Goal: Task Accomplishment & Management: Manage account settings

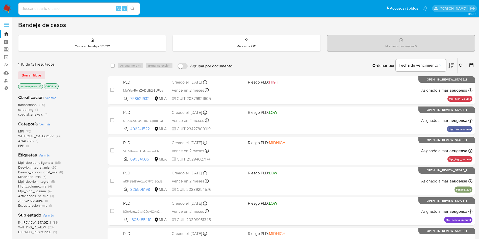
click at [55, 7] on input at bounding box center [78, 8] width 121 height 7
paste input "uHbdeN1JQymBEdh6qoKH2KJt"
type input "uHbdeN1JQymBEdh6qoKH2KJt"
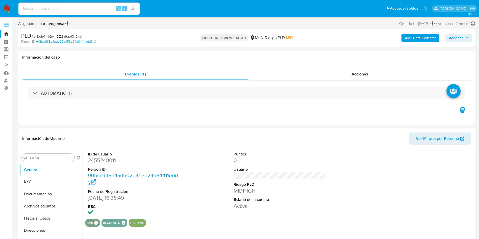
select select "10"
click at [112, 163] on dd "2455248011" at bounding box center [134, 160] width 92 height 7
copy dd "2455248011"
click at [97, 160] on dd "2455248011" at bounding box center [134, 160] width 92 height 7
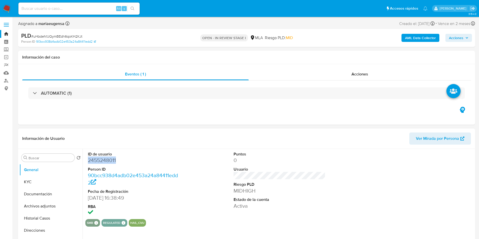
copy dd "2455248011"
click at [97, 160] on dd "2455248011" at bounding box center [134, 160] width 92 height 7
click at [45, 161] on div "Buscar" at bounding box center [47, 158] width 53 height 8
click at [46, 158] on input "Buscar" at bounding box center [51, 158] width 44 height 5
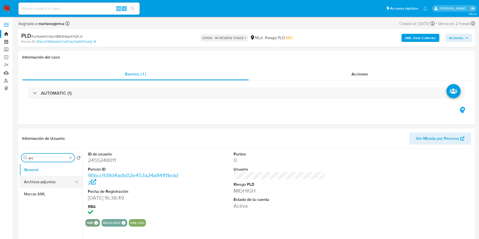
type input "arc"
click at [54, 179] on button "Archivos adjuntos" at bounding box center [48, 182] width 59 height 12
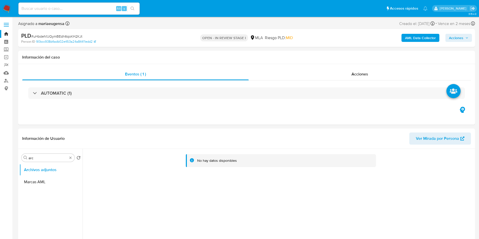
click at [420, 34] on b "AML Data Collector" at bounding box center [420, 38] width 31 height 8
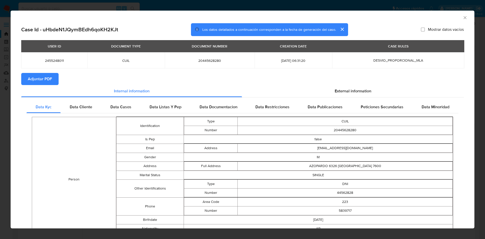
click at [36, 79] on span "Adjuntar PDF" at bounding box center [40, 78] width 24 height 11
click at [462, 16] on icon "Cerrar ventana" at bounding box center [464, 17] width 5 height 5
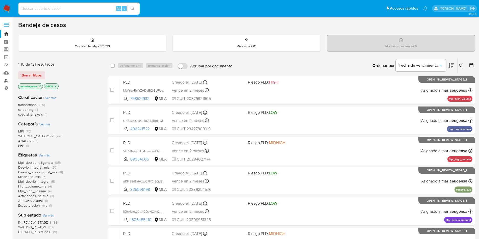
click at [5, 80] on link "Buscador de personas" at bounding box center [30, 81] width 60 height 8
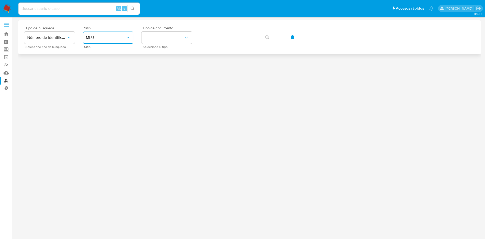
click at [130, 38] on icon "site_id" at bounding box center [127, 37] width 5 height 5
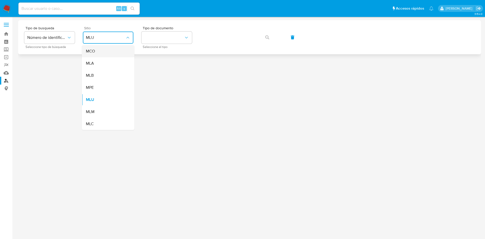
click at [119, 56] on div "MCO" at bounding box center [106, 51] width 41 height 12
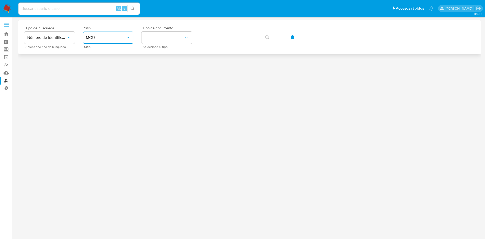
click at [114, 41] on button "MCO" at bounding box center [108, 38] width 50 height 12
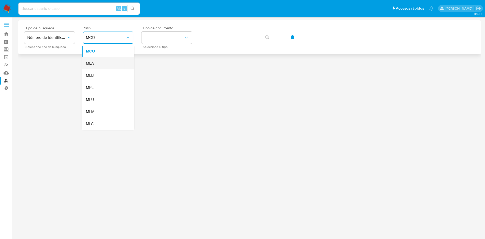
drag, startPoint x: 119, startPoint y: 76, endPoint x: 118, endPoint y: 67, distance: 10.0
click at [118, 67] on ul "MCO MLA MLB MPE MLU MLM MLC" at bounding box center [108, 87] width 52 height 85
click at [117, 65] on div "MLA" at bounding box center [106, 63] width 41 height 12
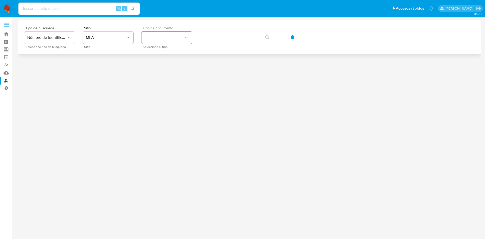
drag, startPoint x: 148, startPoint y: 44, endPoint x: 154, endPoint y: 42, distance: 6.5
click at [149, 44] on div "Tipo de documento Seleccione el tipo" at bounding box center [166, 37] width 50 height 22
drag, startPoint x: 154, startPoint y: 41, endPoint x: 157, endPoint y: 47, distance: 6.3
click at [155, 44] on div "Tipo de documento Seleccione el tipo" at bounding box center [166, 37] width 50 height 22
click at [159, 37] on button "identificationType" at bounding box center [166, 38] width 50 height 12
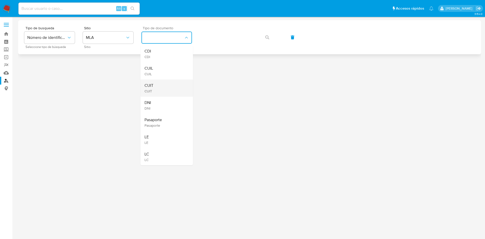
click at [165, 83] on div "CUIT CUIT" at bounding box center [164, 87] width 41 height 17
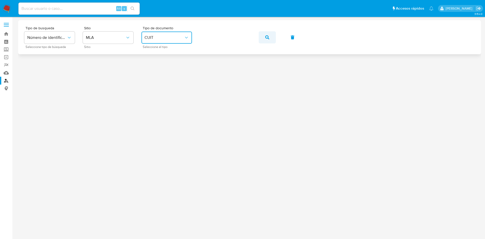
click at [268, 38] on icon "button" at bounding box center [267, 37] width 4 height 4
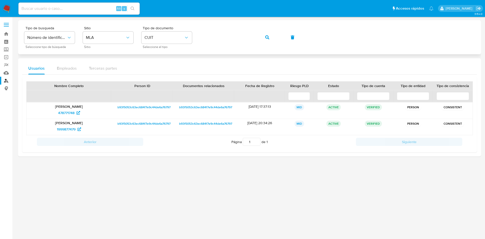
drag, startPoint x: 268, startPoint y: 37, endPoint x: 245, endPoint y: 49, distance: 25.9
click at [265, 38] on button "button" at bounding box center [266, 37] width 17 height 12
click at [66, 115] on span "478771748" at bounding box center [66, 113] width 16 height 8
click at [62, 130] on span "1999877479" at bounding box center [66, 129] width 19 height 8
click at [263, 36] on button "button" at bounding box center [266, 37] width 17 height 12
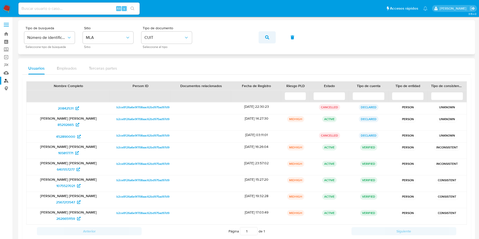
click at [264, 34] on button "button" at bounding box center [266, 37] width 17 height 12
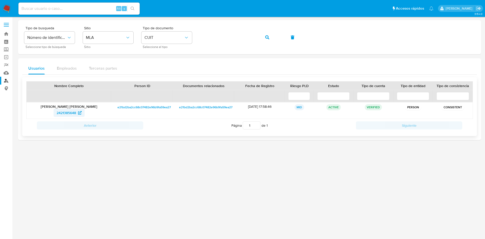
click at [62, 115] on span "2421385648" at bounding box center [66, 113] width 19 height 8
click at [272, 34] on button "button" at bounding box center [266, 37] width 17 height 12
click at [269, 38] on button "button" at bounding box center [266, 37] width 17 height 12
click at [66, 112] on span "395704692" at bounding box center [66, 113] width 18 height 8
click at [263, 38] on button "button" at bounding box center [266, 37] width 17 height 12
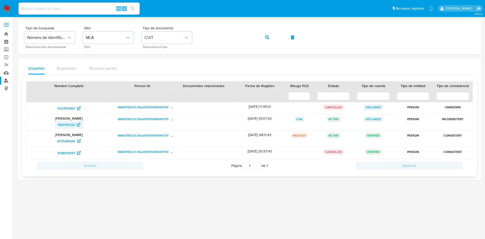
click at [67, 122] on span "560113332" at bounding box center [66, 125] width 17 height 8
click at [73, 106] on span "102783660" at bounding box center [66, 108] width 18 height 8
click at [69, 141] on span "473544920" at bounding box center [66, 141] width 18 height 8
click at [65, 150] on span "1018101097" at bounding box center [66, 153] width 18 height 8
click at [262, 37] on button "button" at bounding box center [266, 37] width 17 height 12
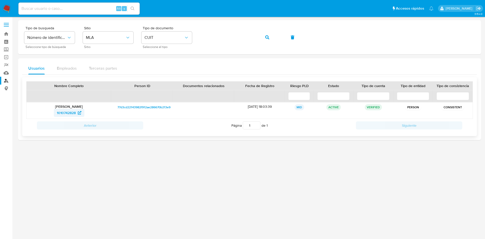
click at [76, 113] on span "1010742828" at bounding box center [66, 113] width 19 height 8
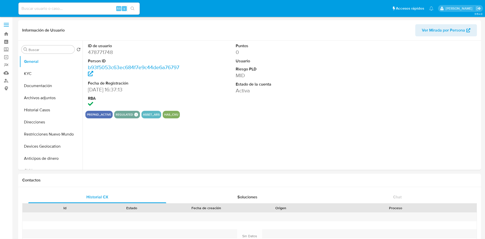
select select "10"
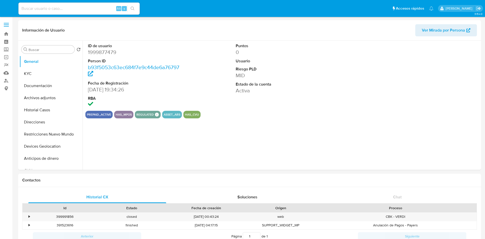
select select "10"
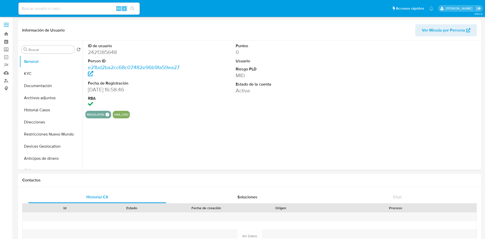
select select "10"
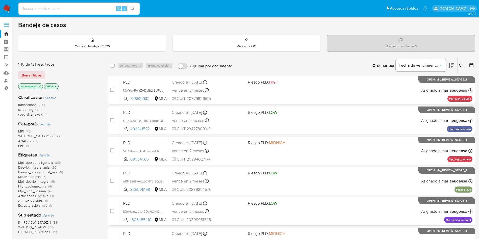
click at [293, 67] on icon at bounding box center [461, 66] width 4 height 4
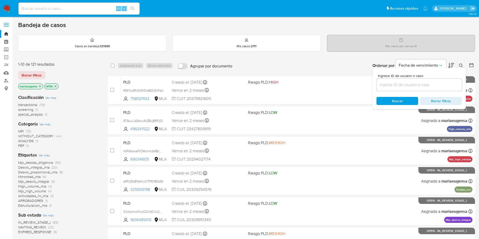
click at [293, 82] on input at bounding box center [418, 85] width 85 height 7
type input "a6Xrhya8ehkdYeWQTHYhlZNj"
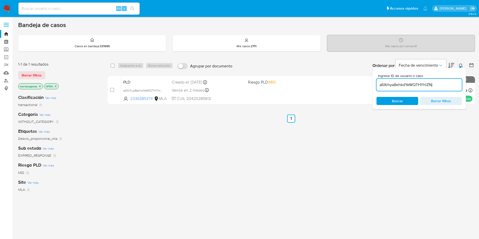
click at [293, 64] on icon at bounding box center [461, 66] width 4 height 4
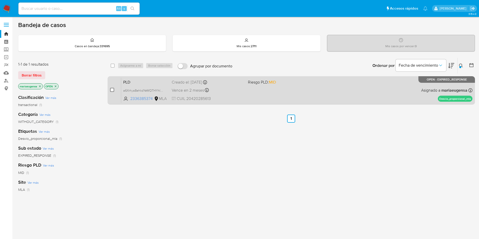
click at [111, 89] on input "checkbox" at bounding box center [112, 90] width 4 height 4
checkbox input "true"
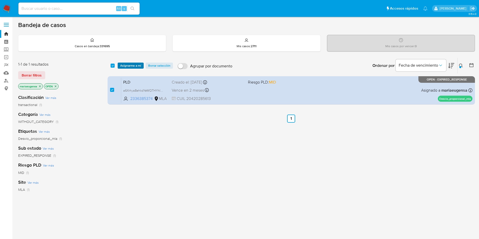
click at [130, 67] on span "Asignarme a mí" at bounding box center [130, 65] width 21 height 5
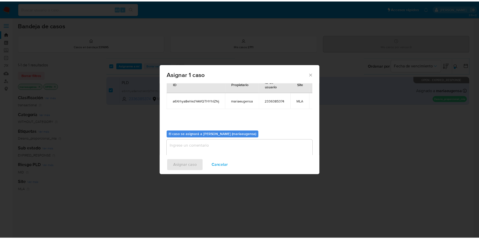
scroll to position [32, 0]
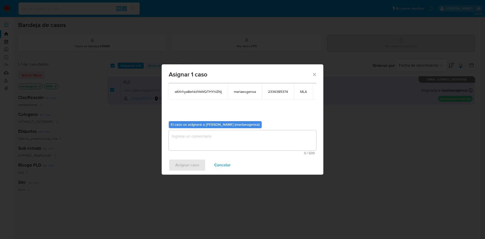
drag, startPoint x: 206, startPoint y: 149, endPoint x: 204, endPoint y: 140, distance: 9.1
click at [205, 145] on div "Casos a asignar: ID Propietario ID de usuario Site a6Xrhya8ehkdYeWQTHYhlZNj mar…" at bounding box center [243, 119] width 162 height 73
click at [203, 139] on textarea "assign-modal" at bounding box center [242, 140] width 147 height 20
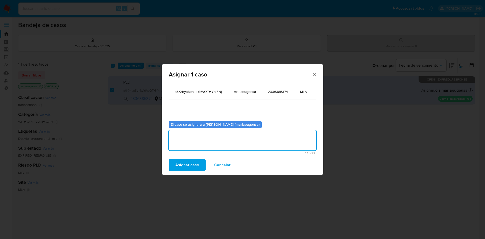
click at [195, 145] on span "Asignar caso" at bounding box center [187, 164] width 24 height 11
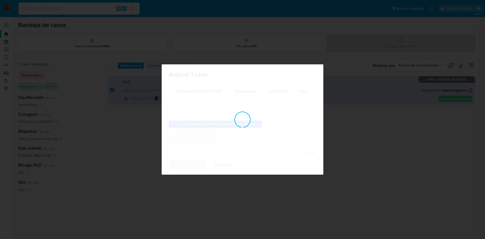
checkbox input "false"
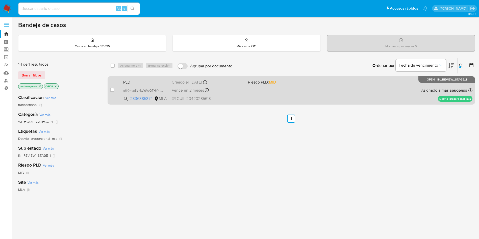
click at [148, 82] on span "PLD" at bounding box center [145, 81] width 44 height 7
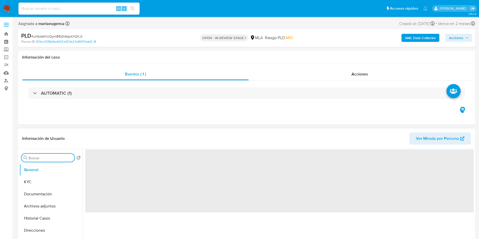
click at [34, 159] on input "Buscar" at bounding box center [51, 158] width 44 height 5
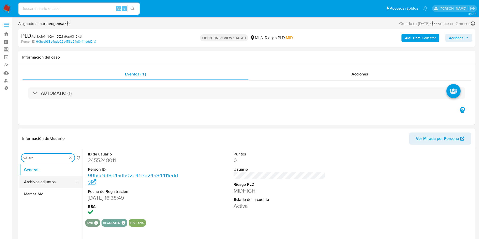
type input "arc"
click at [35, 182] on button "Archivos adjuntos" at bounding box center [48, 182] width 59 height 12
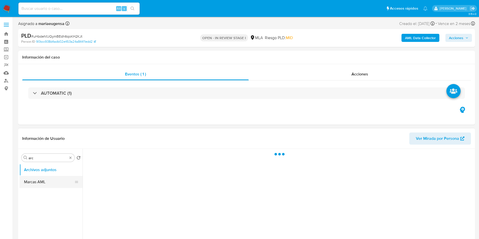
select select "10"
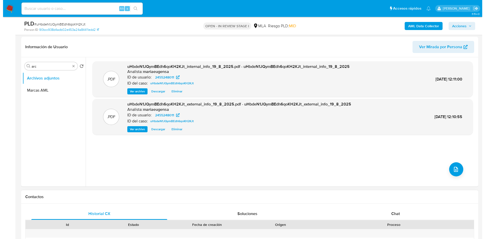
scroll to position [76, 0]
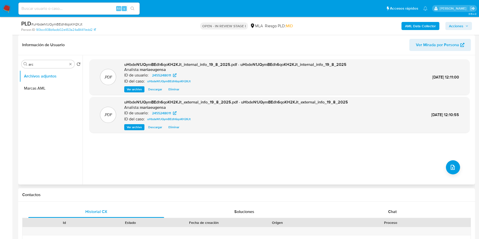
click at [458, 161] on div ".PDF uHbdeN1JQymBEdh6qoKH2KJt_internal_info_19_8_2025.pdf - uHbdeN1JQymBEdh6qoK…" at bounding box center [279, 119] width 380 height 121
click at [449, 167] on icon "upload-file" at bounding box center [452, 167] width 6 height 6
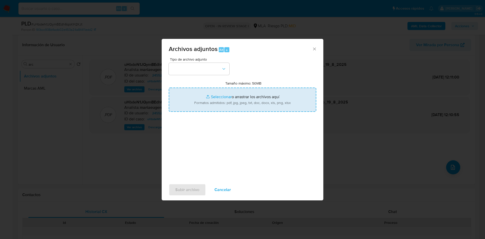
click at [238, 102] on input "Tamaño máximo: 50MB Seleccionar archivos" at bounding box center [242, 100] width 147 height 24
type input "C:\fakepath\Caselog uHbdeN1JQymBEdh6qoKH2KJt_2025_07_18_01_39_13 (1).docx"
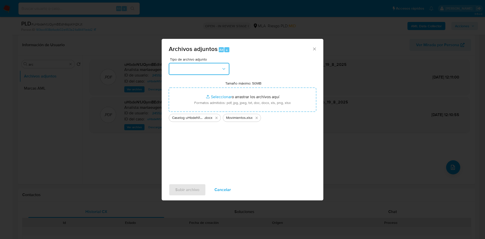
click at [191, 67] on button "button" at bounding box center [199, 69] width 61 height 12
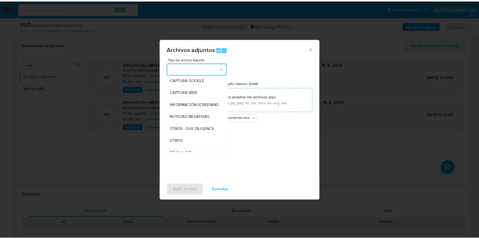
scroll to position [38, 0]
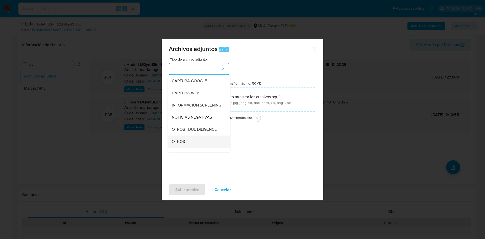
click at [185, 143] on div "OTROS" at bounding box center [197, 142] width 51 height 12
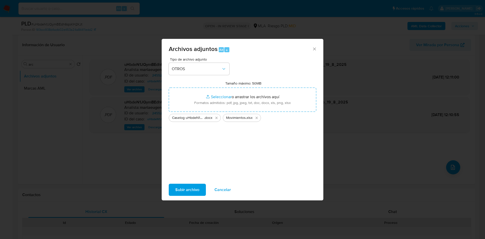
click at [186, 189] on span "Subir archivo" at bounding box center [187, 189] width 24 height 11
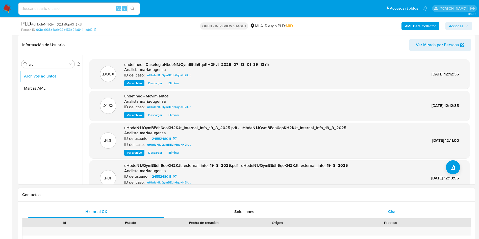
click at [385, 208] on div "Chat" at bounding box center [392, 212] width 136 height 12
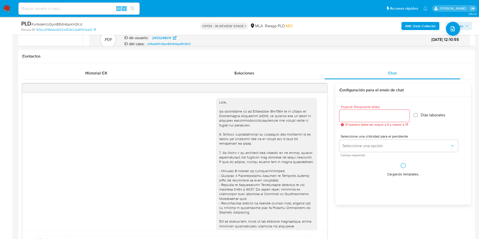
scroll to position [259, 0]
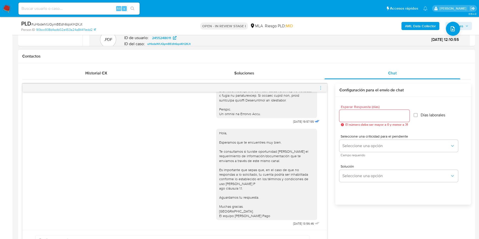
click at [322, 86] on icon "menu-action" at bounding box center [320, 88] width 5 height 5
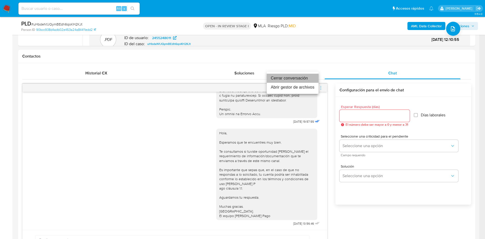
click at [307, 78] on li "Cerrar conversación" at bounding box center [293, 78] width 52 height 9
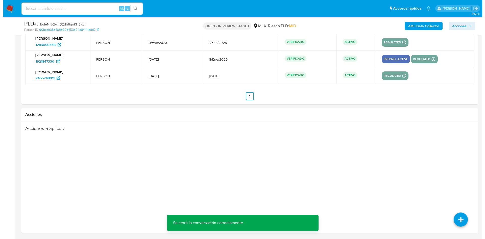
scroll to position [938, 0]
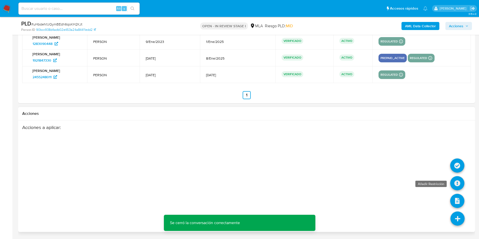
click at [455, 182] on icon at bounding box center [457, 183] width 14 height 14
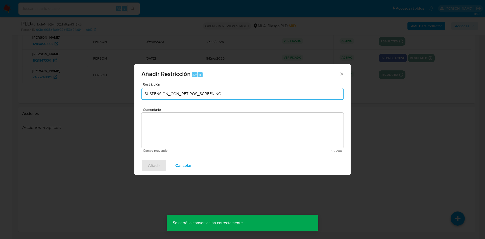
click at [223, 97] on button "SUSPENSION_CON_RETIROS_SCREENING" at bounding box center [242, 94] width 202 height 12
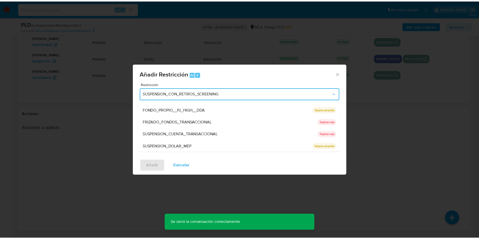
scroll to position [83, 0]
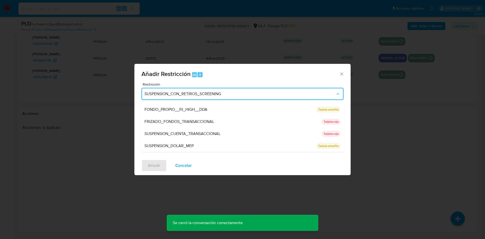
click at [186, 132] on span "SUSPENSION_CUENTA_TRANSACCIONAL" at bounding box center [182, 133] width 76 height 5
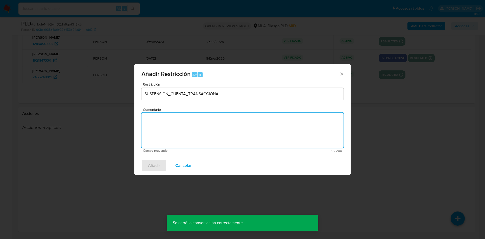
click at [186, 134] on textarea "Comentario" at bounding box center [242, 130] width 202 height 35
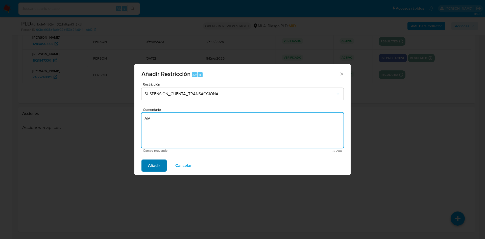
type textarea "AML"
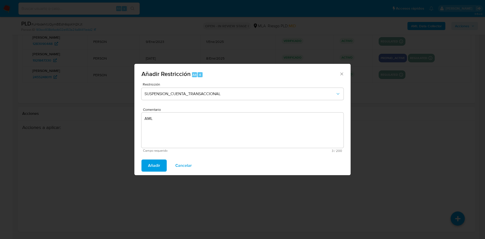
click at [153, 170] on span "Añadir" at bounding box center [154, 165] width 12 height 11
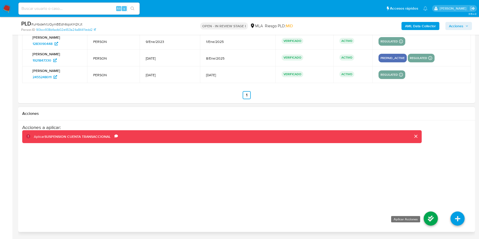
click at [427, 220] on icon at bounding box center [430, 218] width 14 height 14
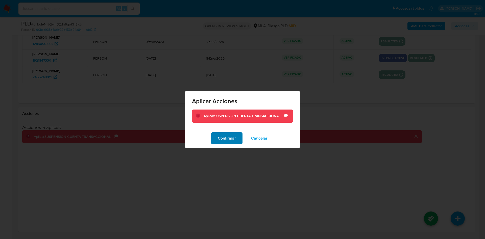
click at [221, 137] on span "Confirmar" at bounding box center [227, 138] width 18 height 11
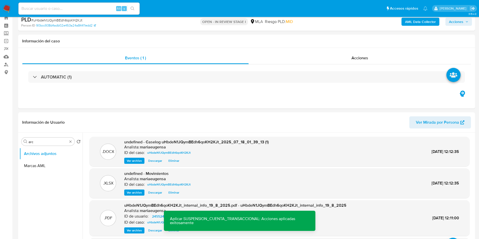
scroll to position [0, 0]
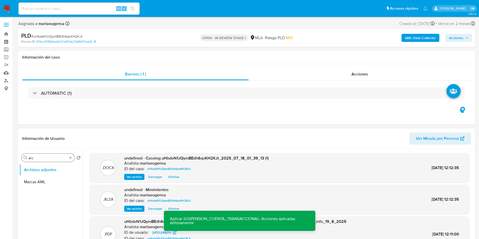
click at [34, 158] on input "arc" at bounding box center [48, 158] width 39 height 5
click at [47, 179] on button "Restricciones Nuevo Mundo" at bounding box center [48, 182] width 59 height 12
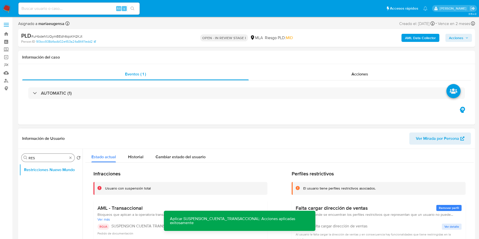
click at [38, 156] on input "RES" at bounding box center [48, 158] width 39 height 5
click at [39, 170] on button "Archivos adjuntos" at bounding box center [48, 170] width 59 height 12
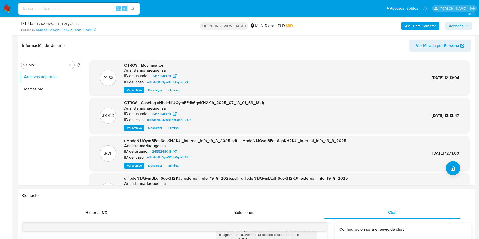
scroll to position [76, 0]
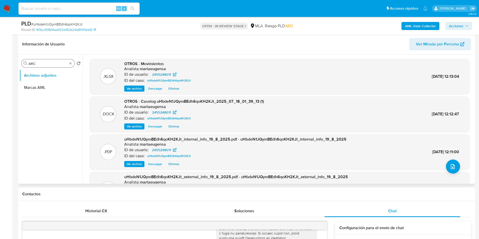
click at [38, 66] on div "Buscar ARC" at bounding box center [47, 63] width 53 height 8
click at [40, 63] on input "ARC" at bounding box center [48, 63] width 39 height 5
type input "RES"
click at [41, 87] on button "Restricciones Nuevo Mundo" at bounding box center [48, 88] width 59 height 12
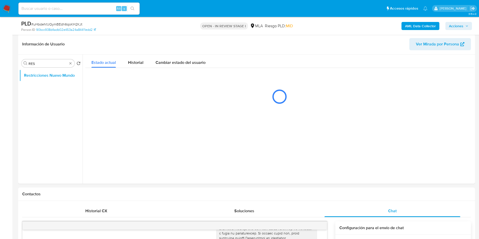
click at [459, 28] on span "Acciones" at bounding box center [456, 26] width 14 height 8
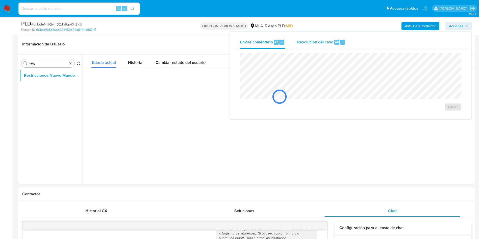
click at [324, 44] on span "Resolución del caso" at bounding box center [315, 42] width 36 height 6
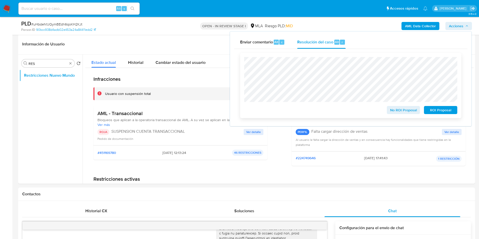
click at [442, 116] on div "No ROI Proposal ROI Proposal" at bounding box center [350, 85] width 221 height 65
click at [442, 112] on span "ROI Proposal" at bounding box center [440, 110] width 26 height 7
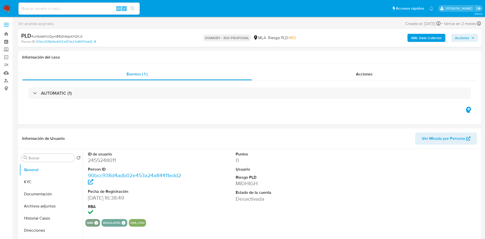
select select "10"
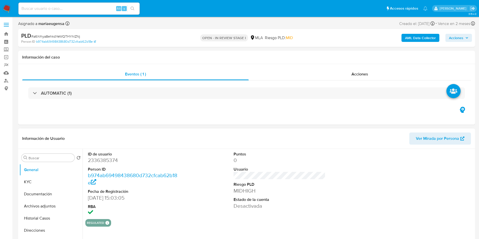
click at [108, 159] on dd "2336385374" at bounding box center [134, 160] width 92 height 7
copy dd "2336385374"
select select "10"
click at [56, 32] on div "PLD # a6Xrhya8ehkdYeWQTHYhlZNj" at bounding box center [95, 36] width 148 height 8
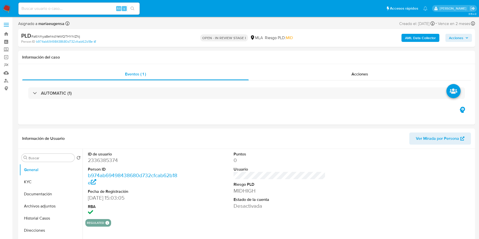
click at [59, 35] on span "# a6Xrhya8ehkdYeWQTHYhlZNj" at bounding box center [55, 36] width 49 height 5
copy span "a6Xrhya8ehkdYeWQTHYhlZNj"
click at [102, 163] on dd "2336385374" at bounding box center [134, 160] width 92 height 7
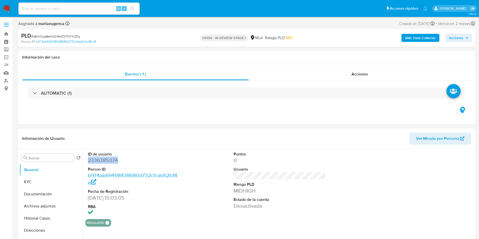
click at [102, 163] on dd "2336385374" at bounding box center [134, 160] width 92 height 7
copy dd "2336385374"
click at [45, 178] on button "KYC" at bounding box center [48, 182] width 59 height 12
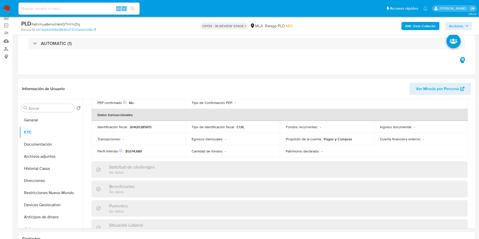
scroll to position [11, 0]
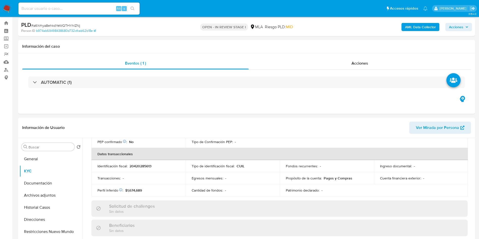
click at [414, 21] on div "AML Data Collector Acciones" at bounding box center [397, 27] width 149 height 12
click at [414, 22] on div "AML Data Collector Acciones" at bounding box center [397, 27] width 149 height 12
click at [414, 27] on b "AML Data Collector" at bounding box center [420, 27] width 31 height 8
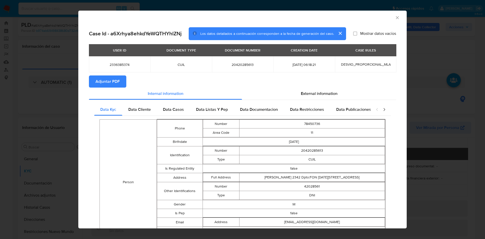
drag, startPoint x: 105, startPoint y: 81, endPoint x: 155, endPoint y: 106, distance: 56.3
click at [105, 81] on span "Adjuntar PDF" at bounding box center [107, 81] width 24 height 11
drag, startPoint x: 393, startPoint y: 17, endPoint x: 385, endPoint y: 21, distance: 9.0
click at [394, 17] on icon "Cerrar ventana" at bounding box center [396, 17] width 5 height 5
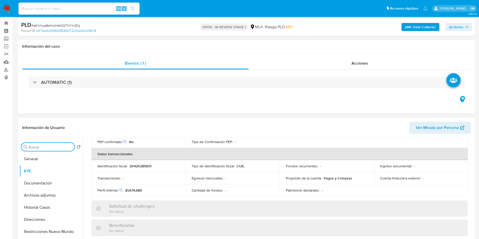
click at [54, 145] on input "Buscar" at bounding box center [51, 147] width 44 height 5
type input "arc"
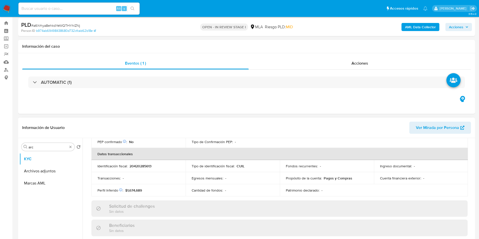
drag, startPoint x: 49, startPoint y: 172, endPoint x: 328, endPoint y: 146, distance: 280.1
click at [53, 171] on button "Archivos adjuntos" at bounding box center [50, 171] width 63 height 12
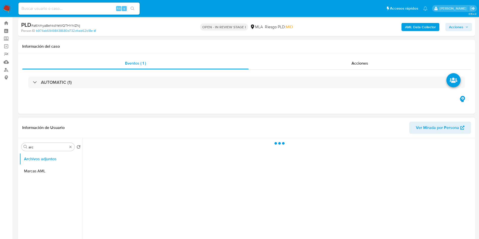
scroll to position [0, 0]
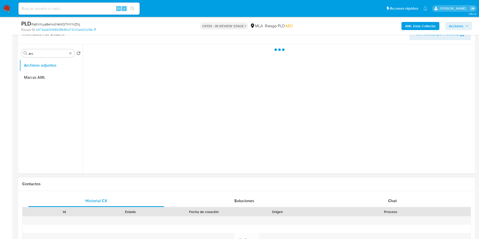
drag, startPoint x: 400, startPoint y: 199, endPoint x: 430, endPoint y: 178, distance: 36.2
click at [400, 199] on div "Chat" at bounding box center [392, 201] width 136 height 12
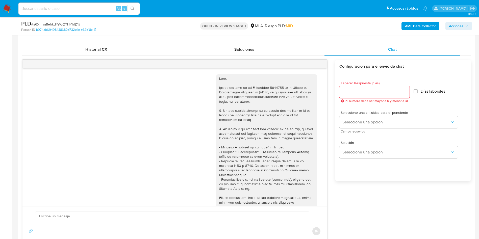
scroll to position [259, 0]
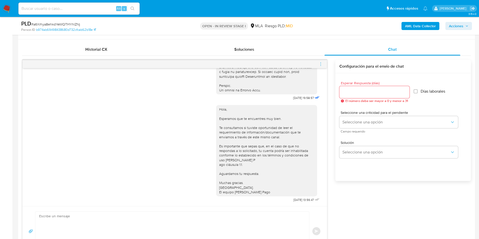
drag, startPoint x: 320, startPoint y: 64, endPoint x: 315, endPoint y: 60, distance: 6.1
click at [320, 63] on icon "menu-action" at bounding box center [320, 64] width 5 height 5
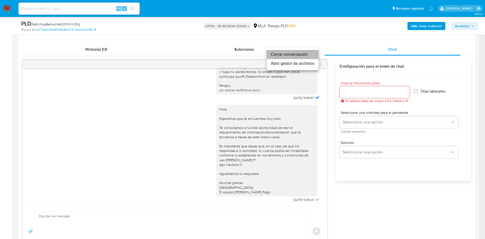
click at [307, 56] on li "Cerrar conversación" at bounding box center [293, 54] width 52 height 9
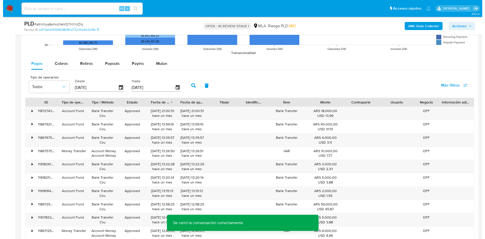
scroll to position [904, 0]
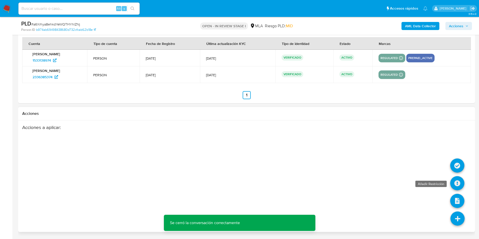
click at [453, 183] on icon at bounding box center [457, 183] width 14 height 14
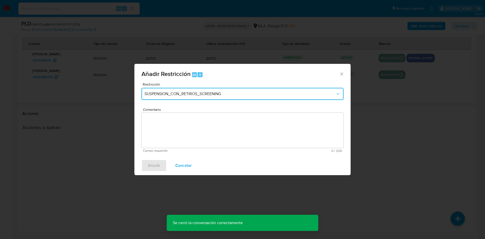
click at [213, 95] on span "SUSPENSION_CON_RETIROS_SCREENING" at bounding box center [239, 93] width 191 height 5
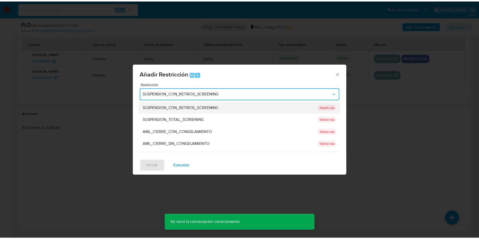
scroll to position [83, 0]
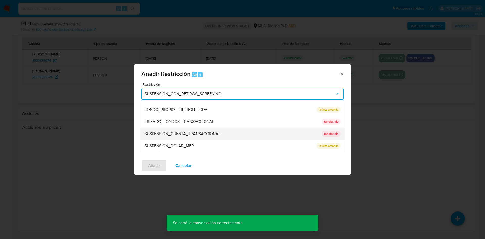
click at [187, 134] on span "SUSPENSION_CUENTA_TRANSACCIONAL" at bounding box center [182, 133] width 76 height 5
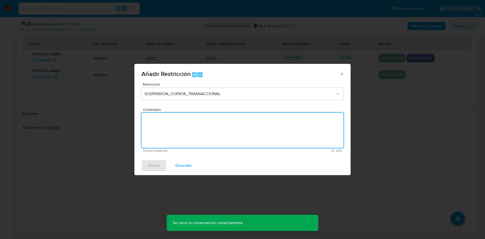
click at [189, 136] on textarea "Comentario" at bounding box center [242, 130] width 202 height 35
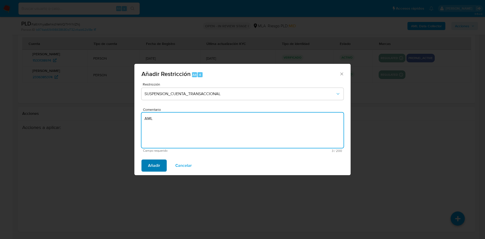
type textarea "AML"
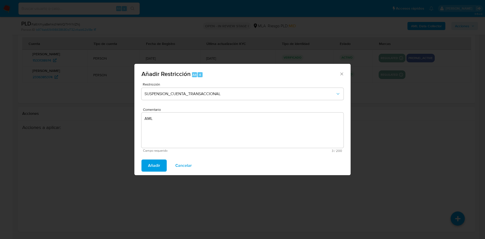
drag, startPoint x: 161, startPoint y: 164, endPoint x: 299, endPoint y: 168, distance: 137.8
click at [162, 164] on button "Añadir" at bounding box center [153, 165] width 25 height 12
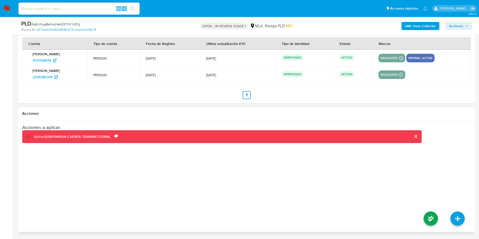
click at [423, 218] on li at bounding box center [430, 219] width 27 height 28
click at [427, 218] on icon at bounding box center [430, 218] width 14 height 14
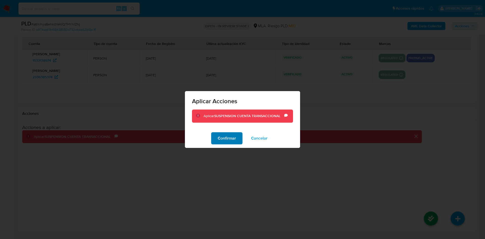
click at [230, 140] on span "Confirmar" at bounding box center [227, 138] width 18 height 11
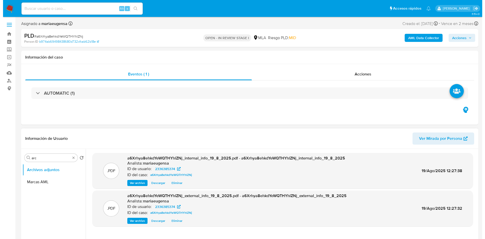
scroll to position [76, 0]
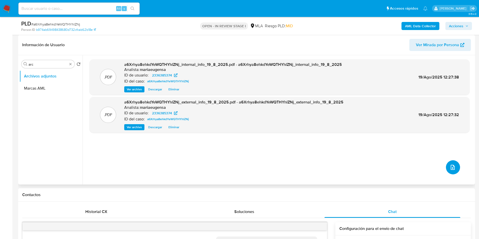
click at [457, 165] on button "upload-file" at bounding box center [453, 167] width 14 height 14
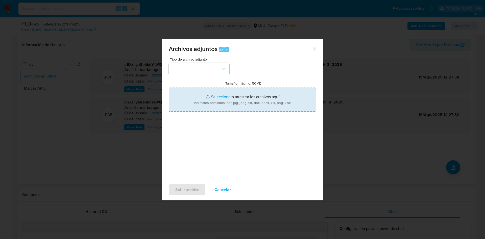
click at [220, 97] on input "Tamaño máximo: 50MB Seleccionar archivos" at bounding box center [242, 100] width 147 height 24
type input "C:\fakepath\Caselog a6Xrhya8ehkdYeWQTHYhlZNj_2025_07_18_06_04_32.docx"
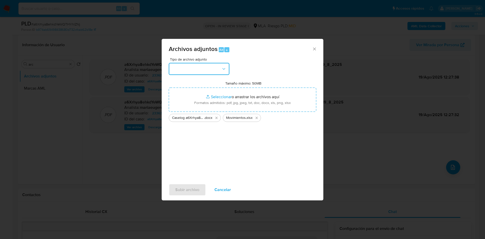
click at [207, 71] on button "button" at bounding box center [199, 69] width 61 height 12
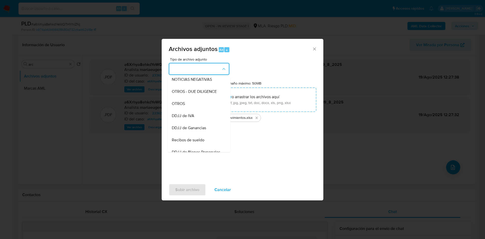
drag, startPoint x: 185, startPoint y: 110, endPoint x: 187, endPoint y: 120, distance: 10.5
click at [185, 106] on span "OTROS" at bounding box center [178, 103] width 13 height 5
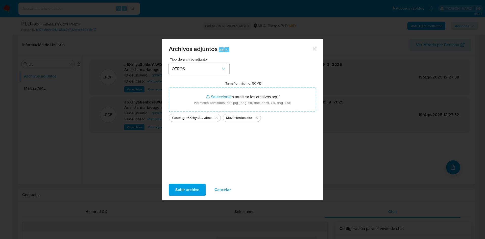
click at [190, 190] on span "Subir archivo" at bounding box center [187, 189] width 24 height 11
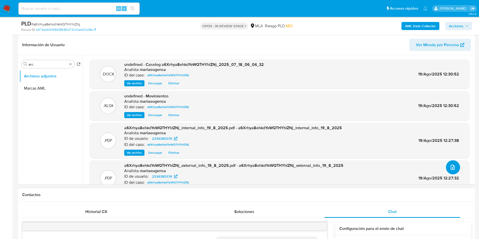
scroll to position [151, 0]
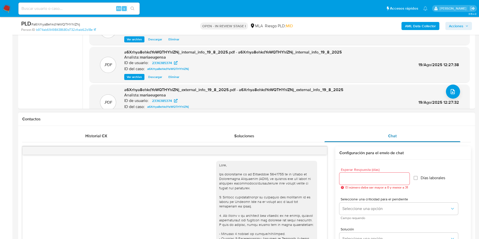
click at [358, 138] on div "Chat" at bounding box center [392, 136] width 136 height 12
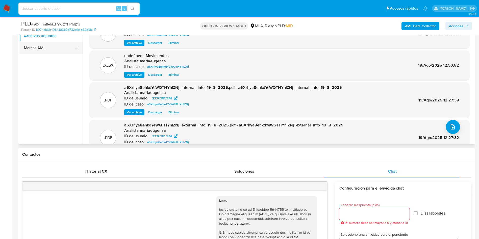
scroll to position [78, 0]
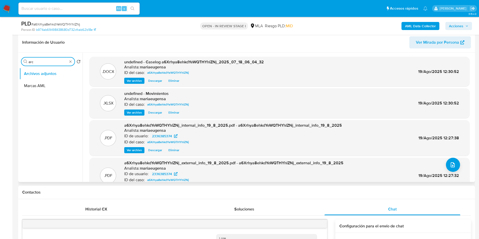
drag, startPoint x: 41, startPoint y: 62, endPoint x: 20, endPoint y: 61, distance: 21.0
click at [20, 61] on div "Buscar arc Volver al orden por defecto Archivos adjuntos Marcas AML" at bounding box center [50, 118] width 63 height 128
type input "RES"
click at [50, 84] on button "Restricciones Nuevo Mundo" at bounding box center [48, 86] width 59 height 12
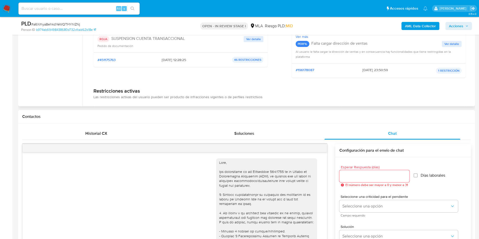
scroll to position [76, 0]
drag, startPoint x: 463, startPoint y: 25, endPoint x: 391, endPoint y: 31, distance: 71.9
click at [460, 25] on span "Acciones" at bounding box center [458, 25] width 19 height 7
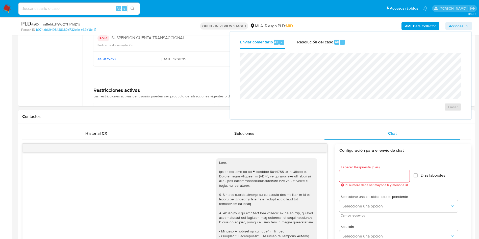
drag, startPoint x: 323, startPoint y: 35, endPoint x: 324, endPoint y: 51, distance: 15.4
click at [323, 36] on div "Resolución del caso Alt r" at bounding box center [321, 42] width 48 height 13
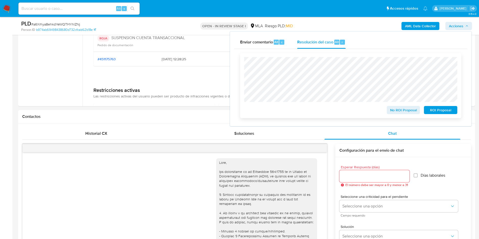
click at [448, 112] on span "ROI Proposal" at bounding box center [440, 110] width 26 height 7
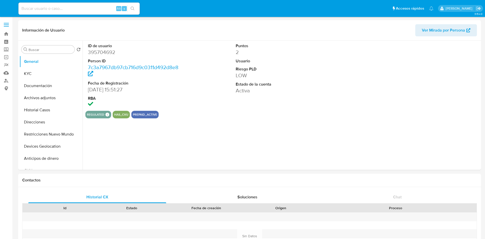
select select "10"
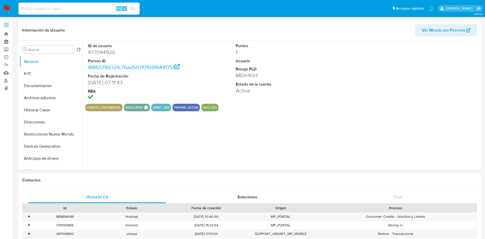
select select "10"
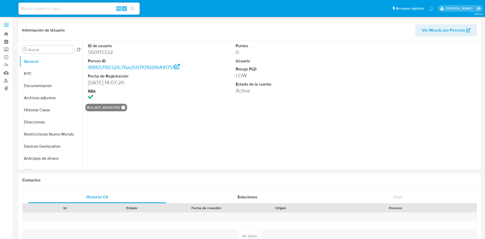
select select "10"
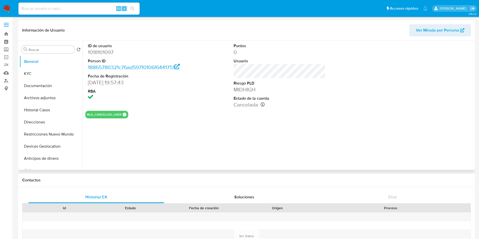
select select "10"
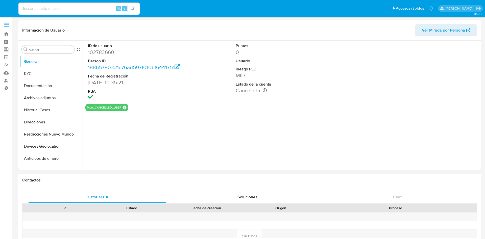
select select "10"
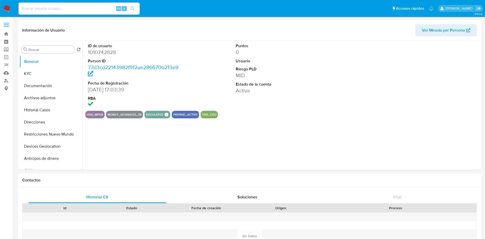
select select "10"
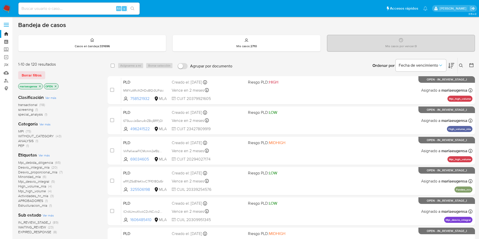
drag, startPoint x: 460, startPoint y: 66, endPoint x: 455, endPoint y: 71, distance: 7.7
click at [323, 65] on icon at bounding box center [461, 66] width 4 height 4
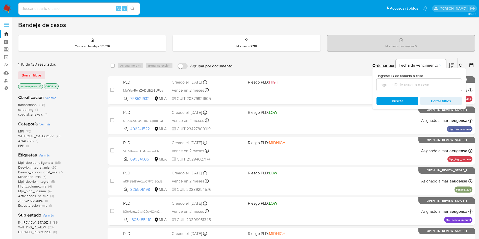
click at [323, 87] on input at bounding box center [418, 85] width 85 height 7
type input "hk8B7X1mFdi1LeJRlpDvvODf"
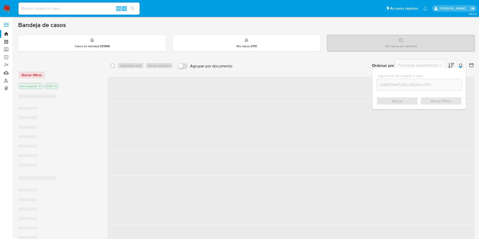
click at [323, 66] on button at bounding box center [461, 66] width 8 height 6
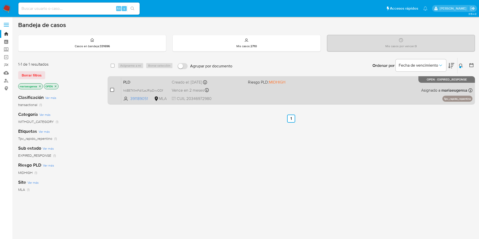
click at [113, 90] on input "checkbox" at bounding box center [112, 90] width 4 height 4
checkbox input "true"
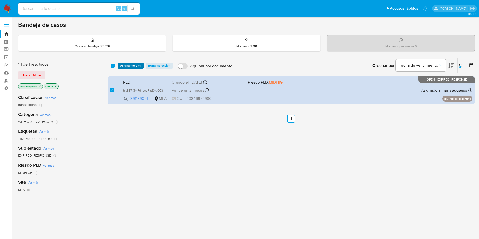
click at [130, 63] on span "Asignarme a mí" at bounding box center [130, 65] width 21 height 5
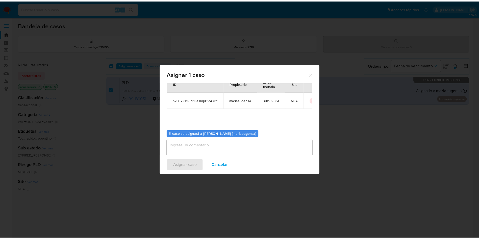
scroll to position [26, 0]
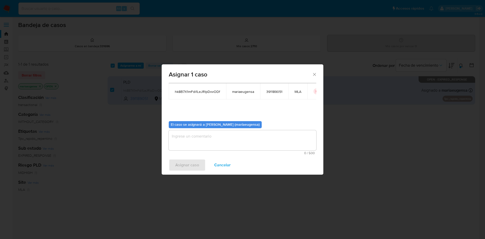
click at [185, 139] on textarea "assign-modal" at bounding box center [242, 140] width 147 height 20
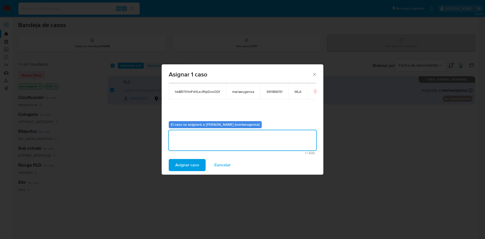
click at [187, 159] on span "Asignar caso" at bounding box center [187, 164] width 24 height 11
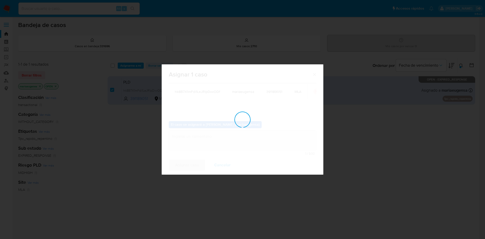
checkbox input "false"
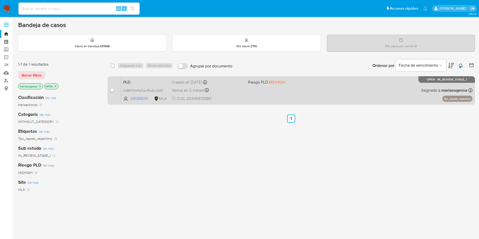
click at [149, 84] on span "PLD" at bounding box center [145, 81] width 44 height 7
click at [150, 82] on span "PLD" at bounding box center [145, 81] width 44 height 7
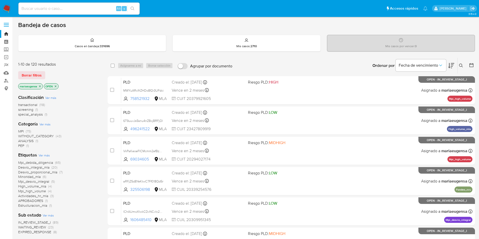
drag, startPoint x: 81, startPoint y: 15, endPoint x: 83, endPoint y: 12, distance: 3.5
click at [81, 14] on div "Alt s" at bounding box center [78, 9] width 121 height 14
click at [84, 8] on input at bounding box center [78, 8] width 121 height 7
paste input "EdRWGU2PhpgVM6SubNNfZRhp"
type input "EdRWGU2PhpgVM6SubNNfZRhp"
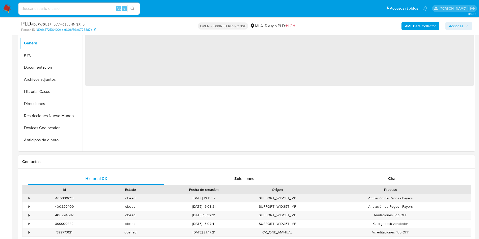
scroll to position [114, 0]
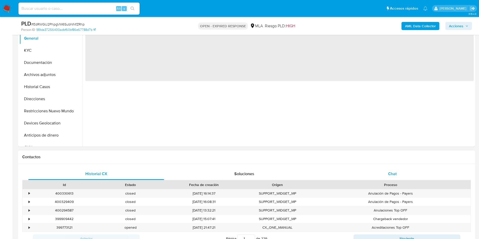
click at [293, 145] on div "Chat" at bounding box center [392, 174] width 136 height 12
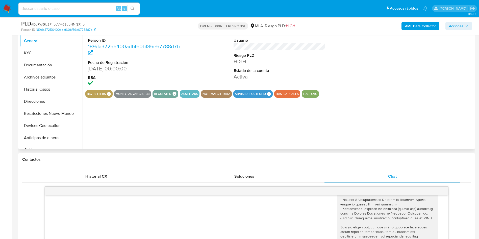
scroll to position [76, 0]
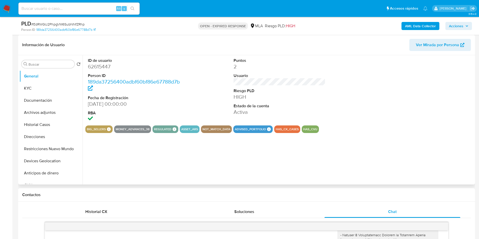
click at [100, 64] on dd "62615447" at bounding box center [134, 66] width 92 height 7
copy dd "62615447"
select select "10"
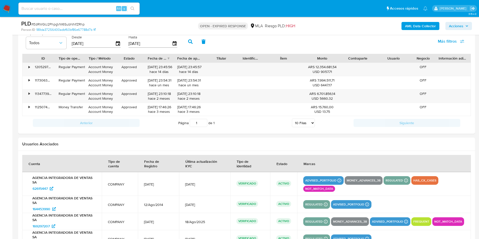
scroll to position [757, 0]
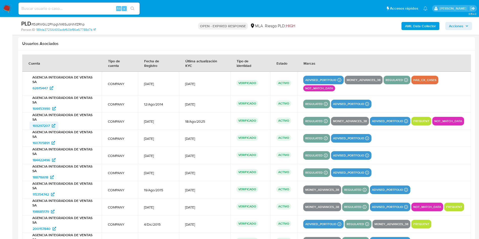
click at [36, 125] on span "169297207" at bounding box center [41, 126] width 17 height 8
click at [35, 145] on span "198685179" at bounding box center [41, 211] width 16 height 8
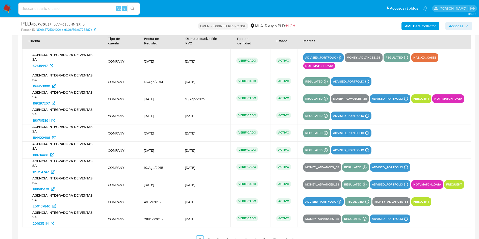
scroll to position [795, 0]
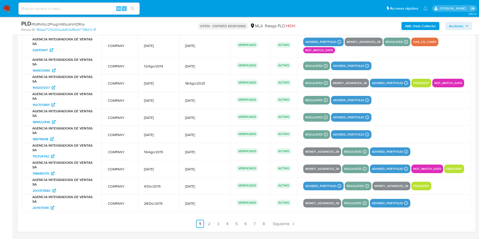
click at [208, 145] on link "2" at bounding box center [209, 224] width 8 height 8
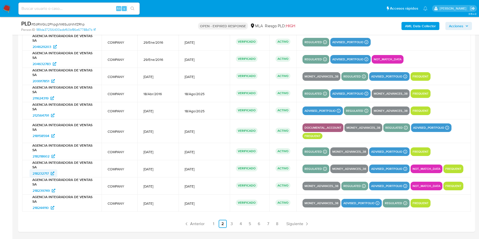
click at [41, 145] on span "218232717" at bounding box center [41, 173] width 16 height 8
click at [42, 145] on span "218239749" at bounding box center [41, 191] width 17 height 8
click at [37, 145] on span "218239749" at bounding box center [41, 191] width 17 height 8
click at [234, 145] on link "3" at bounding box center [232, 224] width 8 height 8
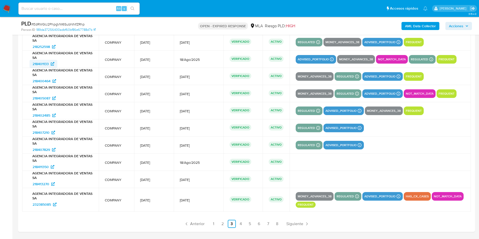
click at [41, 63] on span "218401133" at bounding box center [41, 64] width 16 height 8
click at [41, 96] on span "218405087" at bounding box center [42, 98] width 18 height 8
click at [46, 145] on span "232385085" at bounding box center [42, 204] width 18 height 8
click at [242, 145] on link "4" at bounding box center [241, 224] width 8 height 8
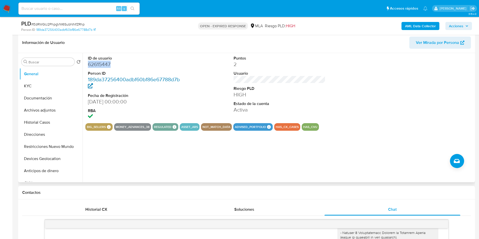
scroll to position [76, 0]
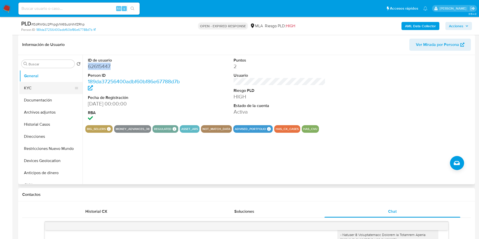
click at [42, 84] on button "KYC" at bounding box center [48, 88] width 59 height 12
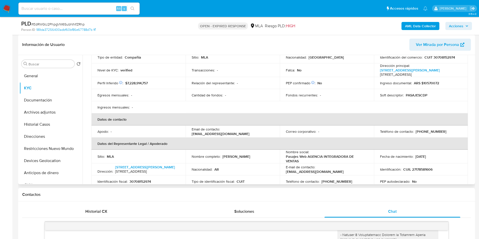
scroll to position [114, 0]
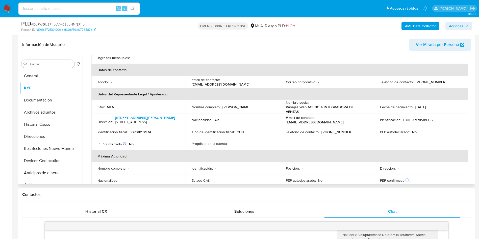
click at [198, 87] on p "mercadopago@centraldepasajes.com.ar" at bounding box center [221, 84] width 58 height 5
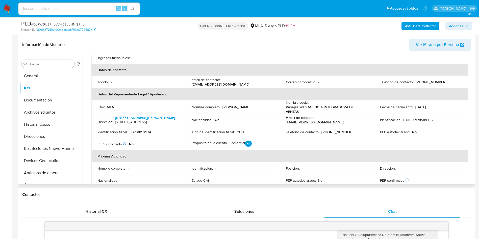
click at [234, 98] on th "Datos del Representante Legal / Apoderado" at bounding box center [279, 94] width 376 height 12
drag, startPoint x: 259, startPoint y: 89, endPoint x: 189, endPoint y: 90, distance: 69.4
click at [189, 88] on td "Email de contacto : mercadopago@centraldepasajes.com.ar" at bounding box center [232, 82] width 94 height 12
copy p "mercadopago@centraldepasajes.com.ar"
click at [258, 85] on div "Email de contacto : mercadopago@centraldepasajes.com.ar" at bounding box center [233, 81] width 82 height 9
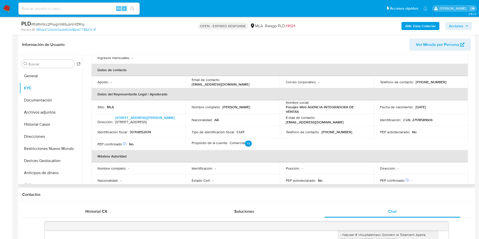
click at [204, 87] on p "mercadopago@centraldepasajes.com.ar" at bounding box center [221, 84] width 58 height 5
copy p "mercadopago@centraldepasajes.com.ar"
drag, startPoint x: 189, startPoint y: 88, endPoint x: 259, endPoint y: 88, distance: 70.2
click at [259, 88] on td "Email de contacto : mercadopago@centraldepasajes.com.ar" at bounding box center [232, 82] width 94 height 12
click at [50, 79] on button "General" at bounding box center [48, 76] width 59 height 12
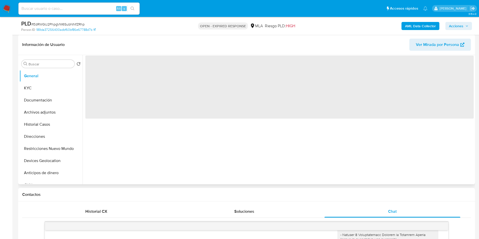
scroll to position [0, 0]
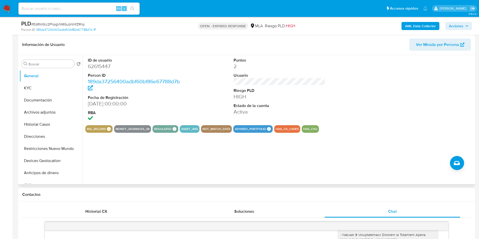
drag, startPoint x: 275, startPoint y: 204, endPoint x: 246, endPoint y: 138, distance: 72.1
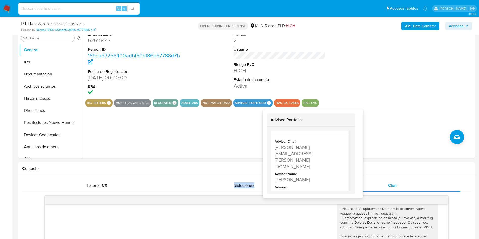
scroll to position [114, 0]
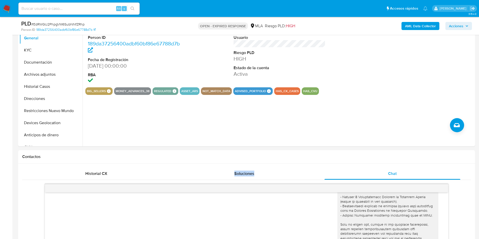
drag, startPoint x: 282, startPoint y: 152, endPoint x: 273, endPoint y: 149, distance: 9.9
click at [38, 54] on button "KYC" at bounding box center [50, 50] width 63 height 12
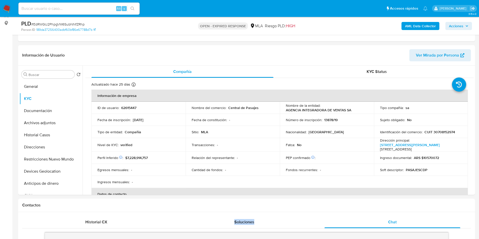
scroll to position [38, 0]
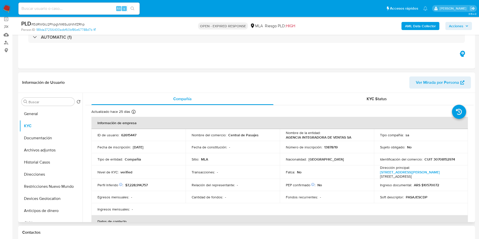
click at [293, 139] on p "AGENCIA INTEGRADORA DE VENTAS SA" at bounding box center [318, 137] width 65 height 5
copy div "Nombre de la entidad : AGENCIA INTEGRADORA DE VENTAS SA"
click at [293, 138] on p "AGENCIA INTEGRADORA DE VENTAS SA" at bounding box center [318, 137] width 65 height 5
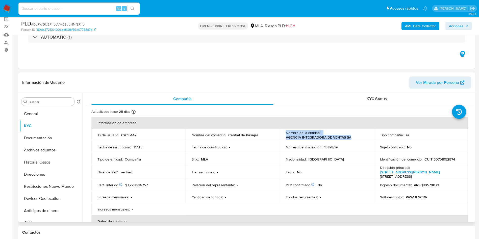
click at [293, 141] on tbody "ID de usuario : 62615447 Nombre del comercio : Central de Pasajes Nombre de la …" at bounding box center [279, 172] width 376 height 86
click at [293, 137] on div "Nombre de la entidad : AGENCIA INTEGRADORA DE VENTAS SA" at bounding box center [327, 134] width 82 height 9
click at [293, 134] on div "Nombre de la entidad : AGENCIA INTEGRADORA DE VENTAS SA" at bounding box center [327, 134] width 82 height 9
drag, startPoint x: 293, startPoint y: 139, endPoint x: 353, endPoint y: 139, distance: 60.1
click at [293, 139] on td "Nombre de la entidad : AGENCIA INTEGRADORA DE VENTAS SA" at bounding box center [327, 135] width 94 height 12
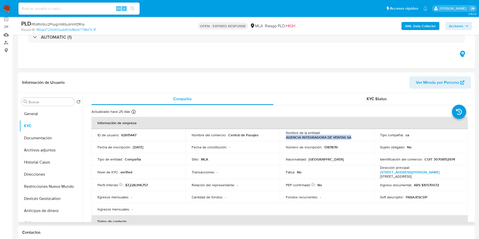
copy p "AGENCIA INTEGRADORA DE VENTAS SA"
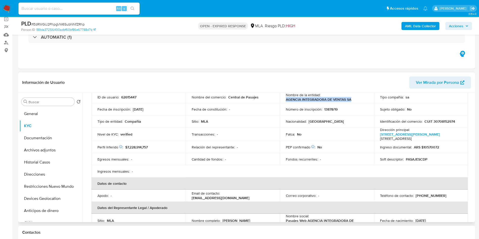
scroll to position [76, 0]
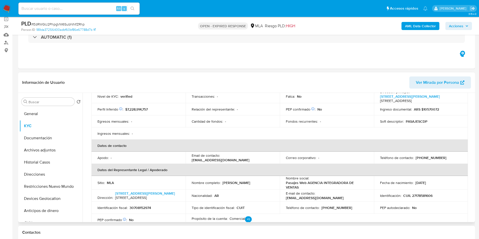
click at [135, 145] on p "30708152974" at bounding box center [139, 207] width 21 height 5
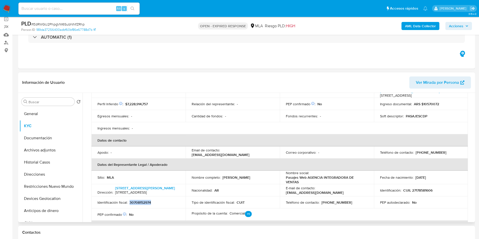
click at [135, 145] on td "Identificación fiscal : 30708152974" at bounding box center [138, 202] width 94 height 12
copy p "30708152974"
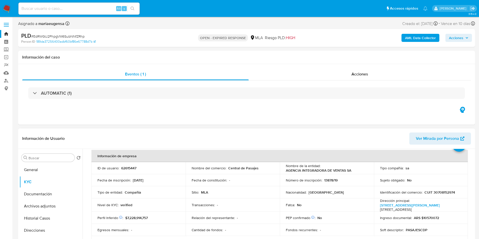
scroll to position [0, 0]
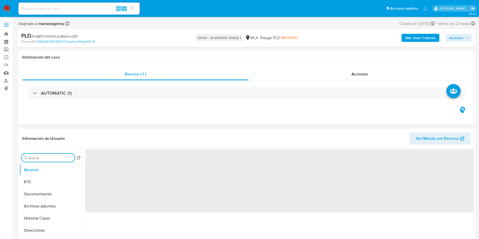
click at [51, 157] on input "Buscar" at bounding box center [51, 158] width 44 height 5
type input "arc"
click at [41, 183] on button "Archivos adjuntos" at bounding box center [48, 182] width 59 height 12
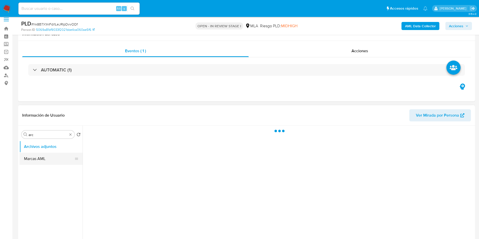
scroll to position [38, 0]
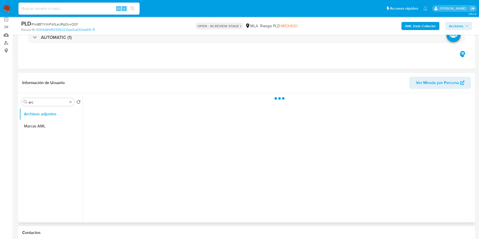
select select "10"
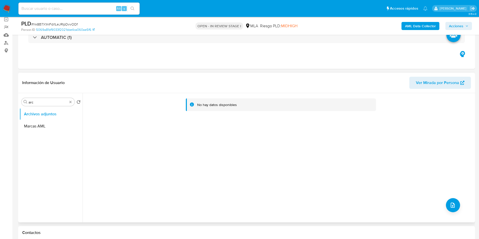
scroll to position [0, 0]
click at [415, 31] on div "AML Data Collector Acciones" at bounding box center [397, 26] width 149 height 12
click at [417, 28] on b "AML Data Collector" at bounding box center [420, 26] width 31 height 8
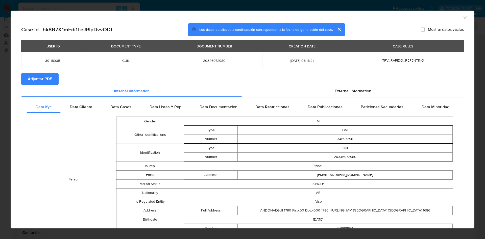
click at [34, 75] on span "Adjuntar PDF" at bounding box center [40, 78] width 24 height 11
click at [462, 17] on icon "Cerrar ventana" at bounding box center [464, 17] width 5 height 5
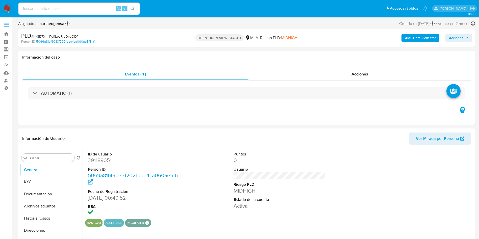
select select "10"
click at [43, 156] on input "Buscar" at bounding box center [51, 158] width 44 height 5
type input "arc"
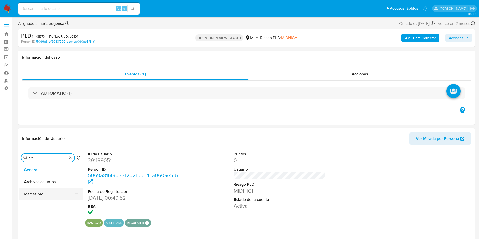
click at [54, 178] on button "Archivos adjuntos" at bounding box center [50, 182] width 63 height 12
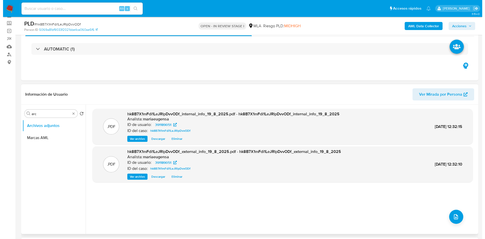
scroll to position [38, 0]
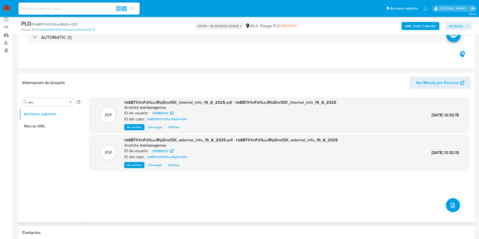
click at [451, 205] on icon "upload-file" at bounding box center [452, 205] width 6 height 6
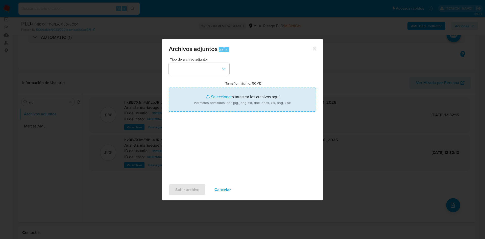
click at [199, 97] on input "Tamaño máximo: 50MB Seleccionar archivos" at bounding box center [242, 100] width 147 height 24
type input "C:\fakepath\Caselog hk8B7X1mFdi1LeJRlpDvvODf.docx"
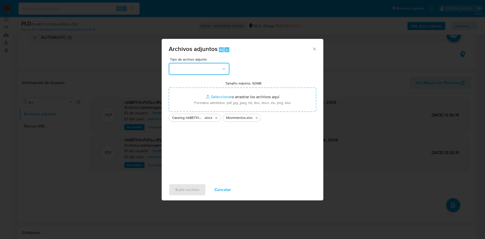
click at [199, 65] on button "button" at bounding box center [199, 69] width 61 height 12
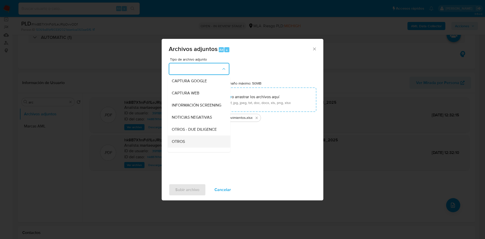
click at [182, 144] on span "OTROS" at bounding box center [178, 141] width 13 height 5
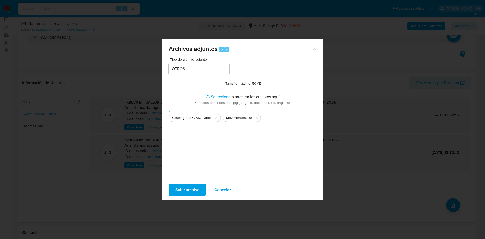
click at [194, 190] on span "Subir archivo" at bounding box center [187, 189] width 24 height 11
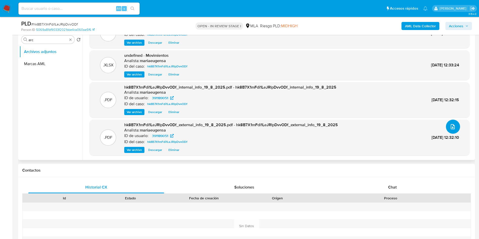
scroll to position [189, 0]
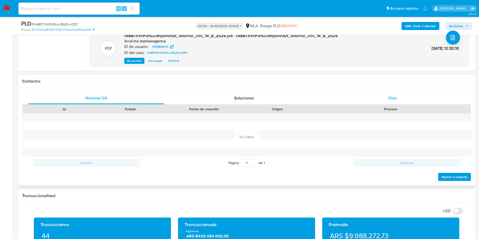
click at [394, 99] on span "Chat" at bounding box center [392, 98] width 9 height 6
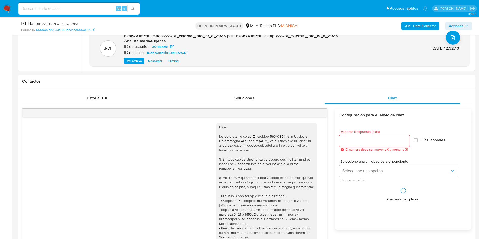
scroll to position [540, 0]
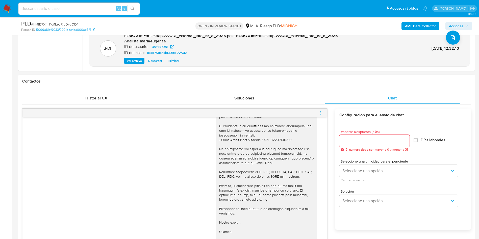
click at [321, 111] on icon "menu-action" at bounding box center [320, 113] width 5 height 5
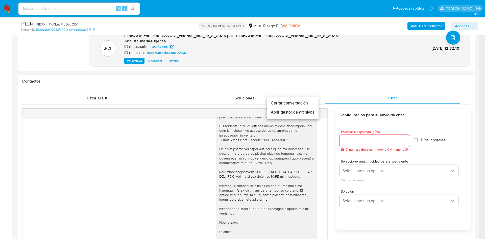
click at [310, 102] on li "Cerrar conversación" at bounding box center [293, 103] width 52 height 9
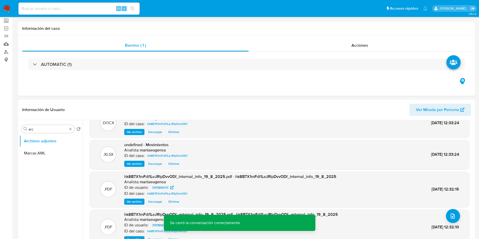
scroll to position [0, 0]
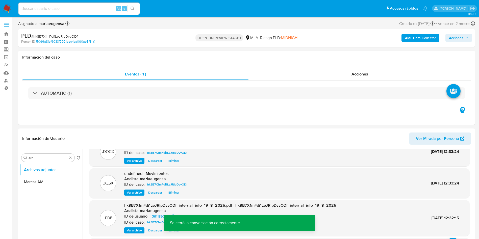
click at [462, 38] on span "Acciones" at bounding box center [456, 38] width 14 height 8
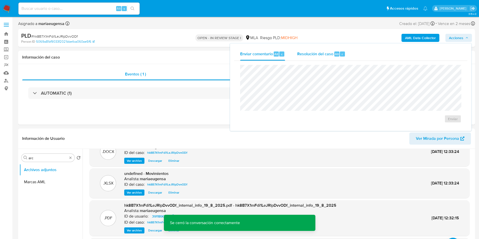
click at [306, 57] on div "Resolución del caso Alt r" at bounding box center [321, 53] width 48 height 13
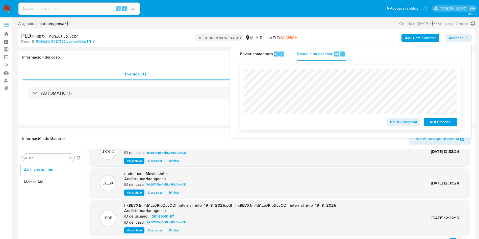
click at [393, 122] on span "No ROI Proposal" at bounding box center [403, 121] width 26 height 7
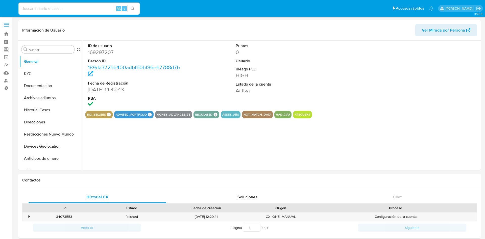
select select "10"
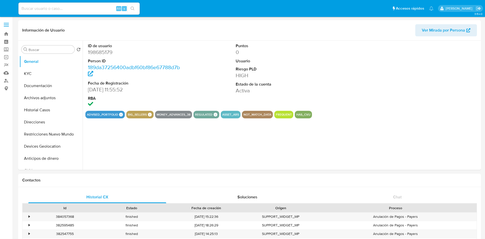
select select "10"
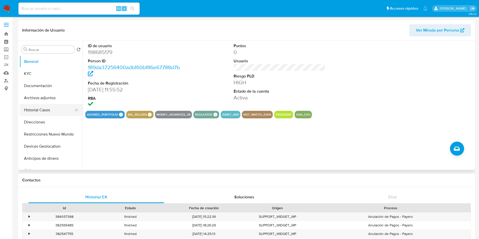
drag, startPoint x: 42, startPoint y: 94, endPoint x: 36, endPoint y: 105, distance: 12.0
click at [42, 94] on button "Archivos adjuntos" at bounding box center [50, 98] width 63 height 12
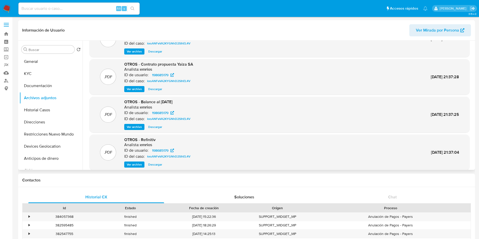
scroll to position [42, 0]
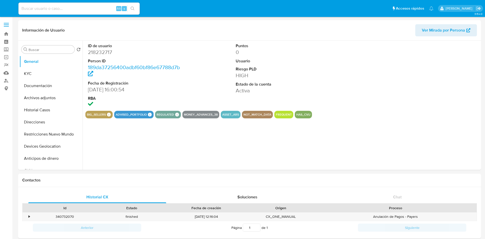
select select "10"
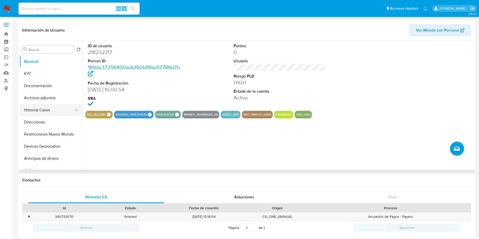
drag, startPoint x: 62, startPoint y: 94, endPoint x: 73, endPoint y: 104, distance: 15.0
click at [62, 94] on button "Archivos adjuntos" at bounding box center [50, 98] width 63 height 12
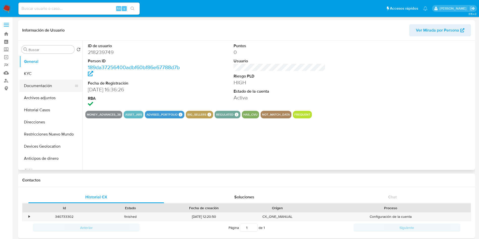
select select "10"
click at [48, 98] on button "Archivos adjuntos" at bounding box center [48, 98] width 59 height 12
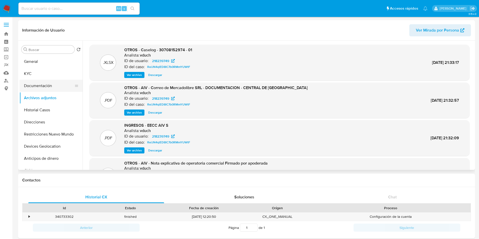
click at [44, 86] on button "Documentación" at bounding box center [48, 86] width 59 height 12
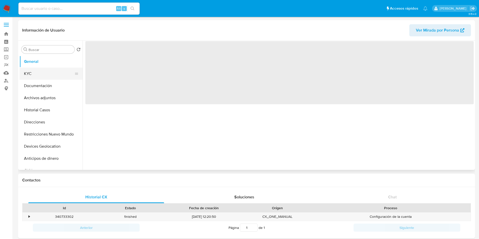
click at [44, 73] on button "KYC" at bounding box center [48, 74] width 59 height 12
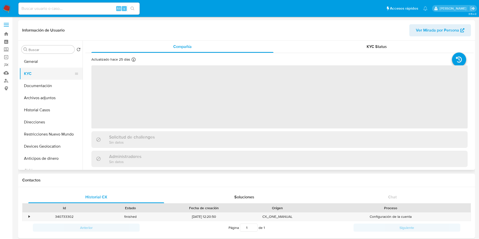
select select "10"
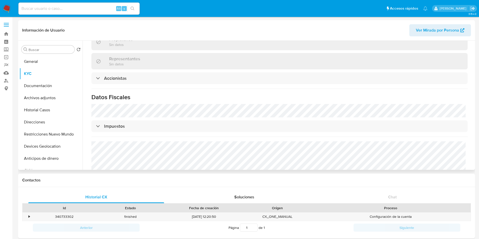
scroll to position [341, 0]
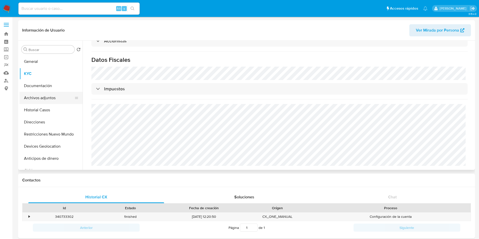
click at [56, 95] on button "Archivos adjuntos" at bounding box center [48, 98] width 59 height 12
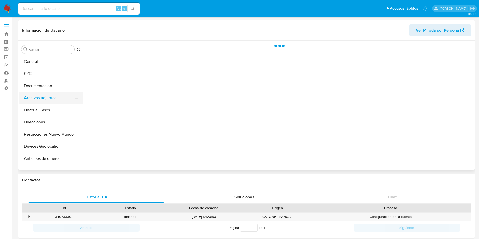
scroll to position [0, 0]
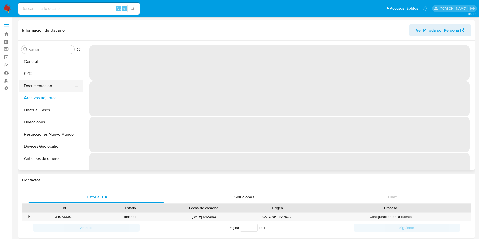
click at [55, 90] on button "Documentación" at bounding box center [48, 86] width 59 height 12
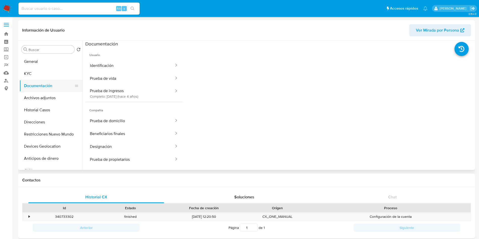
click at [55, 90] on button "Documentación" at bounding box center [48, 86] width 59 height 12
click at [55, 89] on button "Documentación" at bounding box center [48, 86] width 59 height 12
click at [53, 100] on button "Archivos adjuntos" at bounding box center [48, 98] width 59 height 12
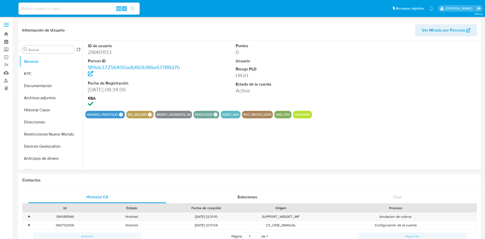
select select "10"
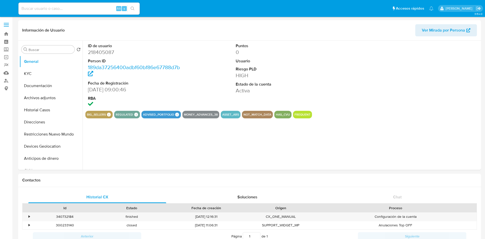
select select "10"
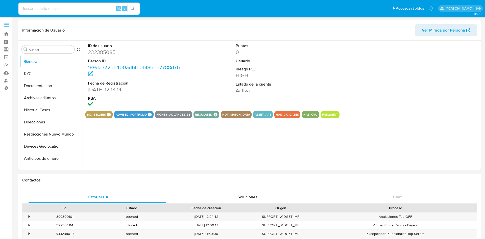
select select "10"
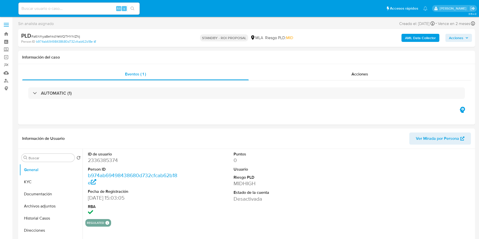
select select "10"
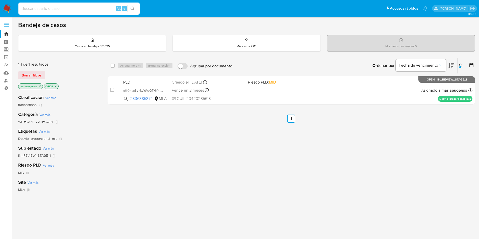
click at [50, 9] on input at bounding box center [78, 8] width 121 height 7
paste input "I6wljvvEFhvDmzIMtT2y2Uke"
type input "I6wljvvEFhvDmzIMtT2y2Uke"
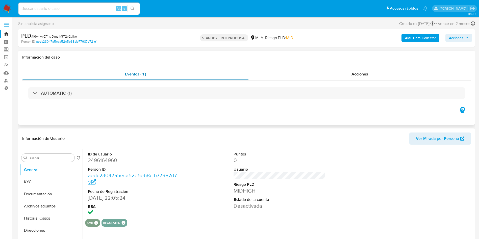
select select "10"
